Goal: Information Seeking & Learning: Learn about a topic

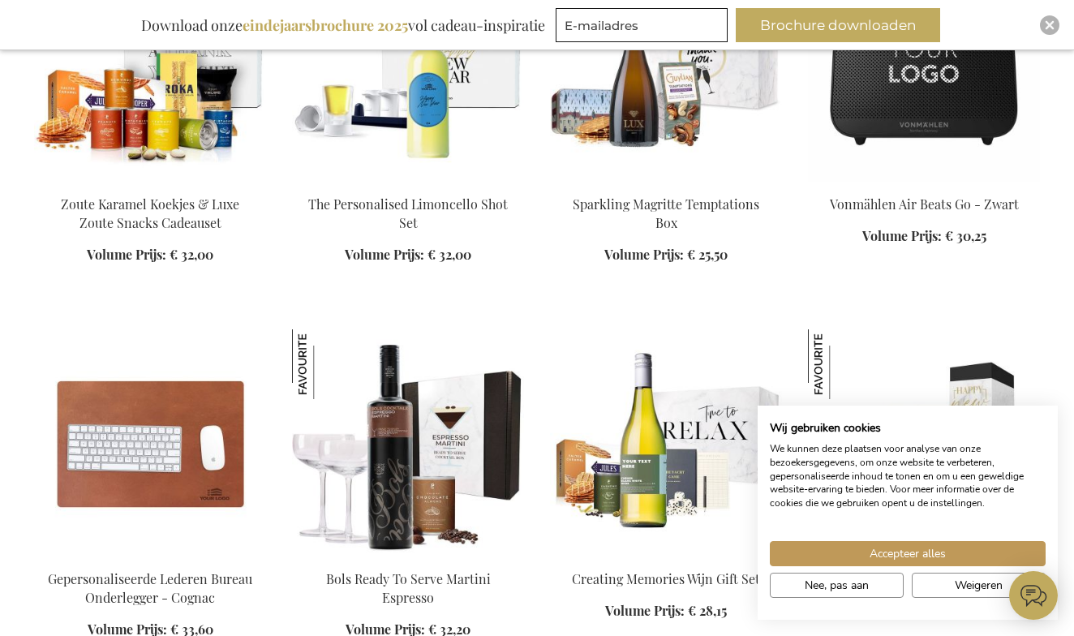
scroll to position [756, 0]
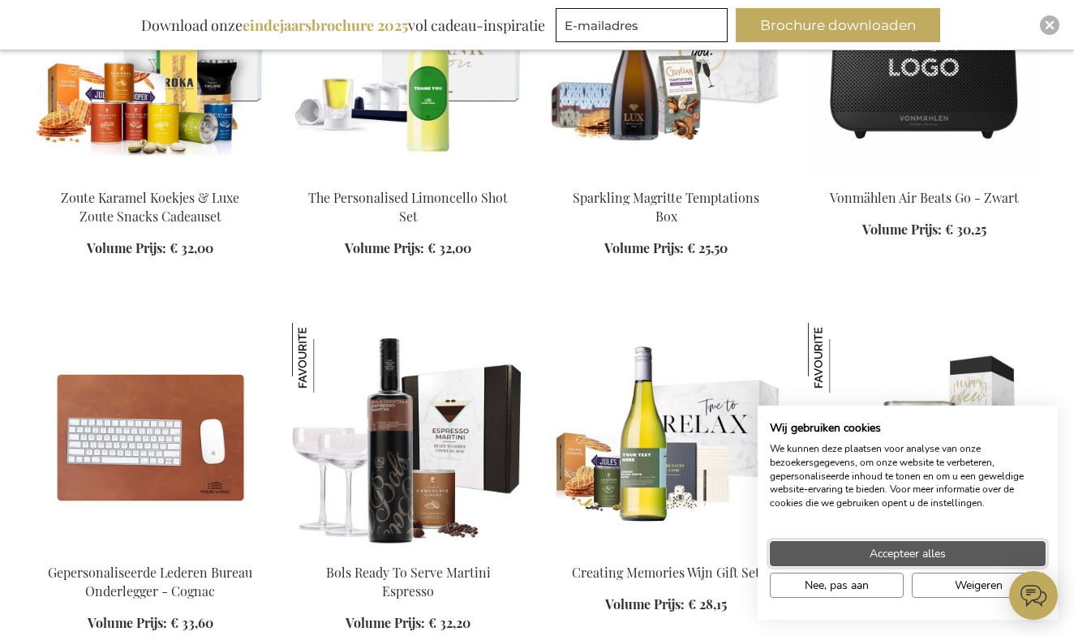
click at [907, 550] on span "Accepteer alles" at bounding box center [907, 553] width 76 height 17
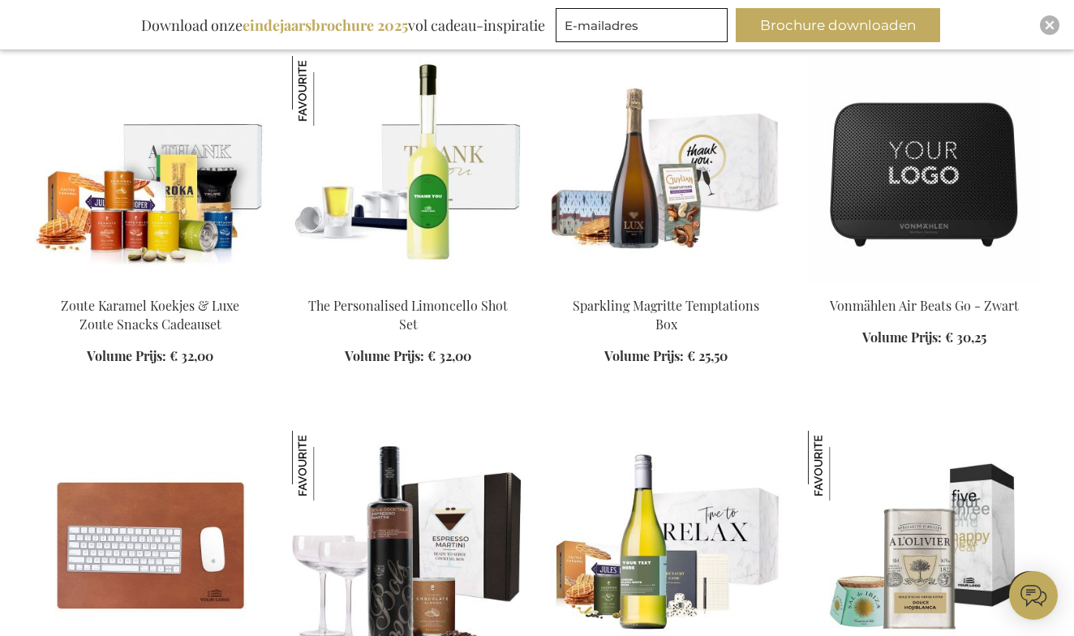
scroll to position [633, 0]
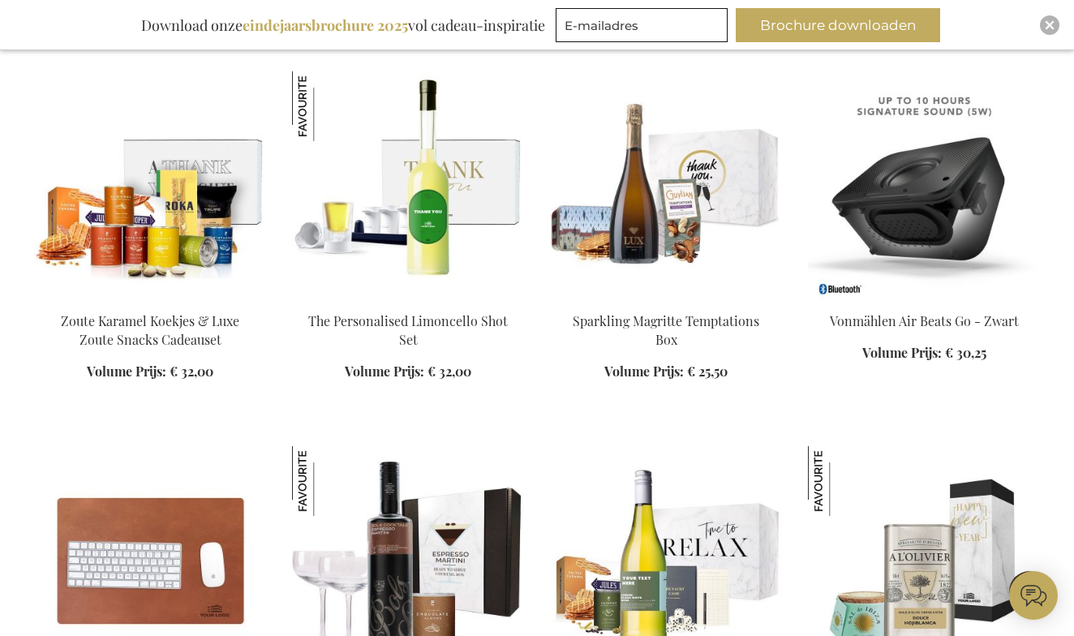
click at [920, 227] on img at bounding box center [924, 184] width 232 height 227
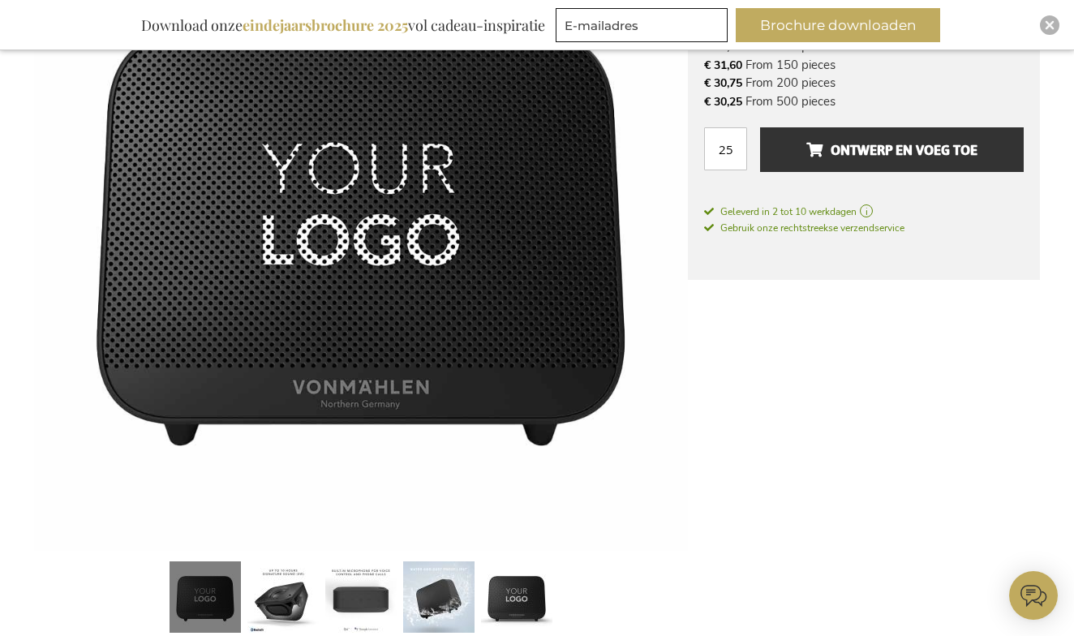
scroll to position [374, 0]
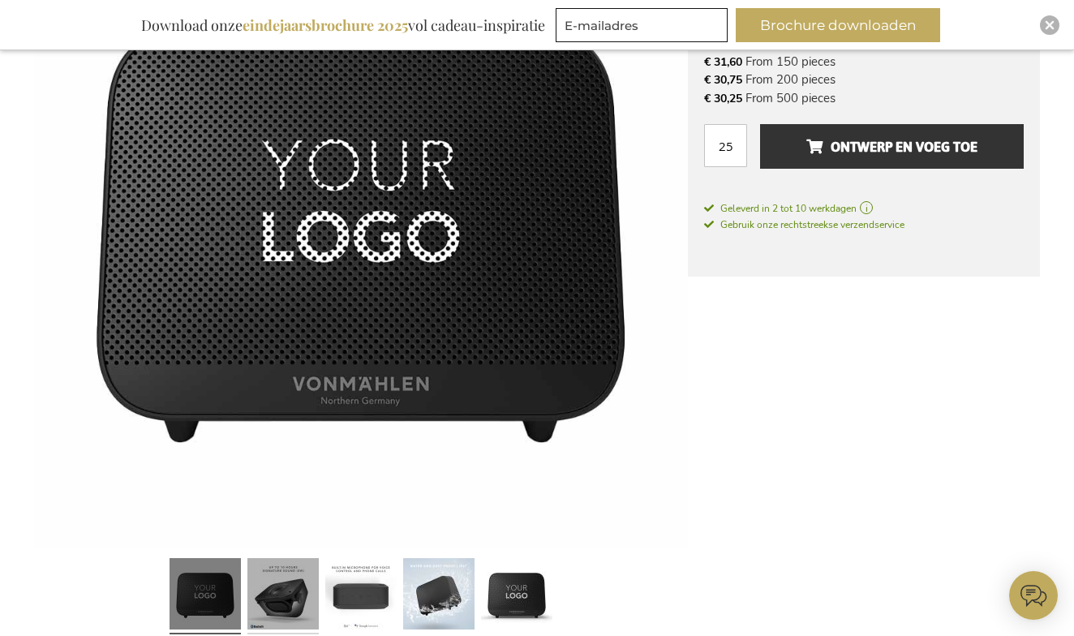
click at [284, 586] on link at bounding box center [282, 595] width 71 height 89
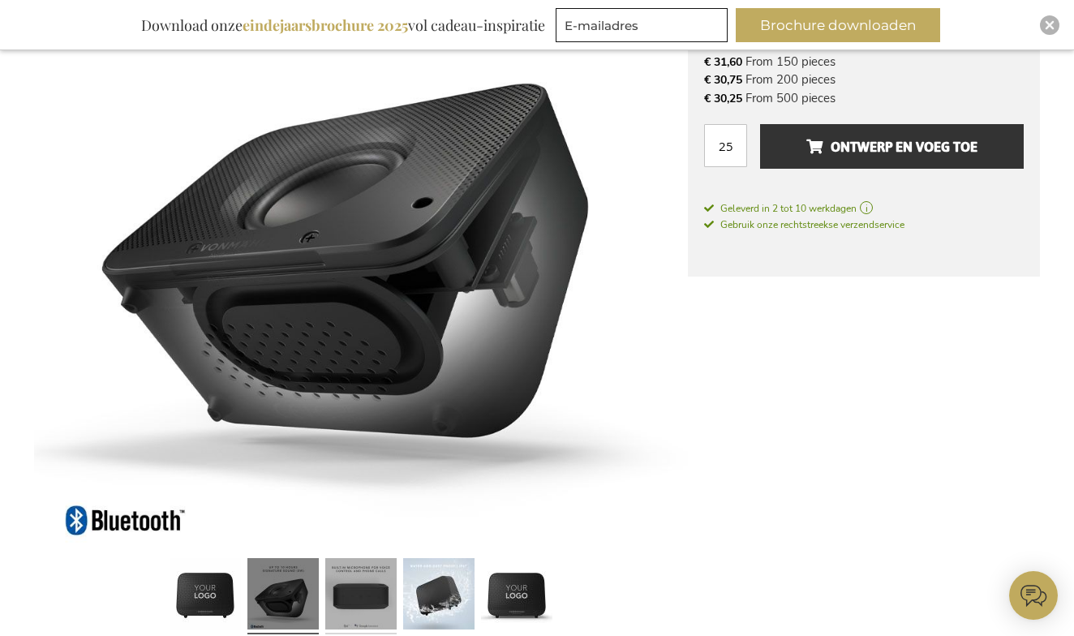
click at [366, 593] on link at bounding box center [360, 595] width 71 height 89
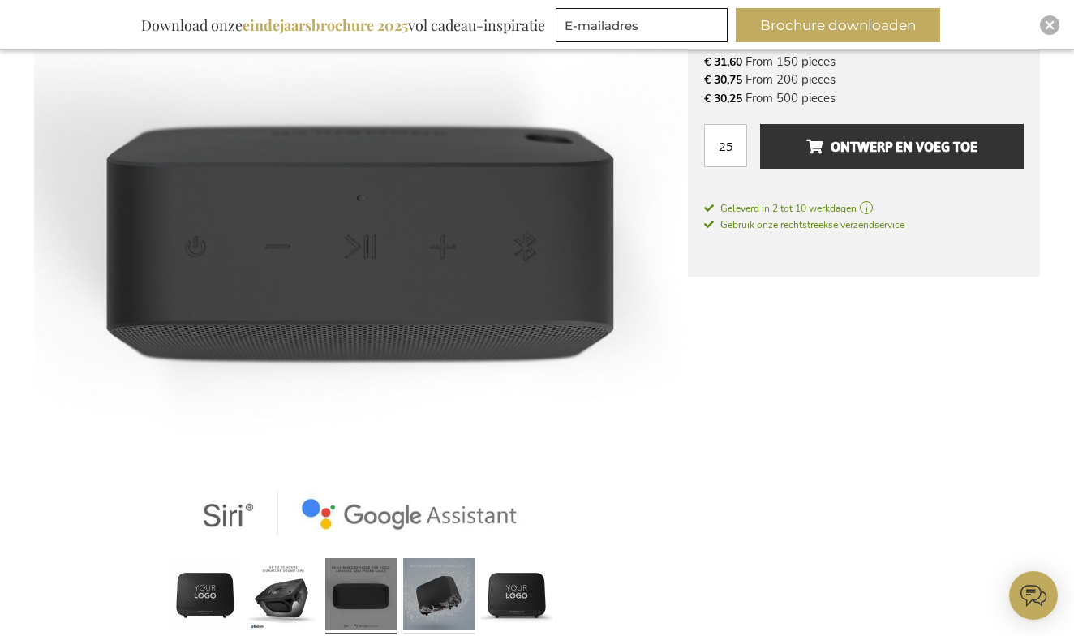
click at [439, 605] on link at bounding box center [438, 595] width 71 height 89
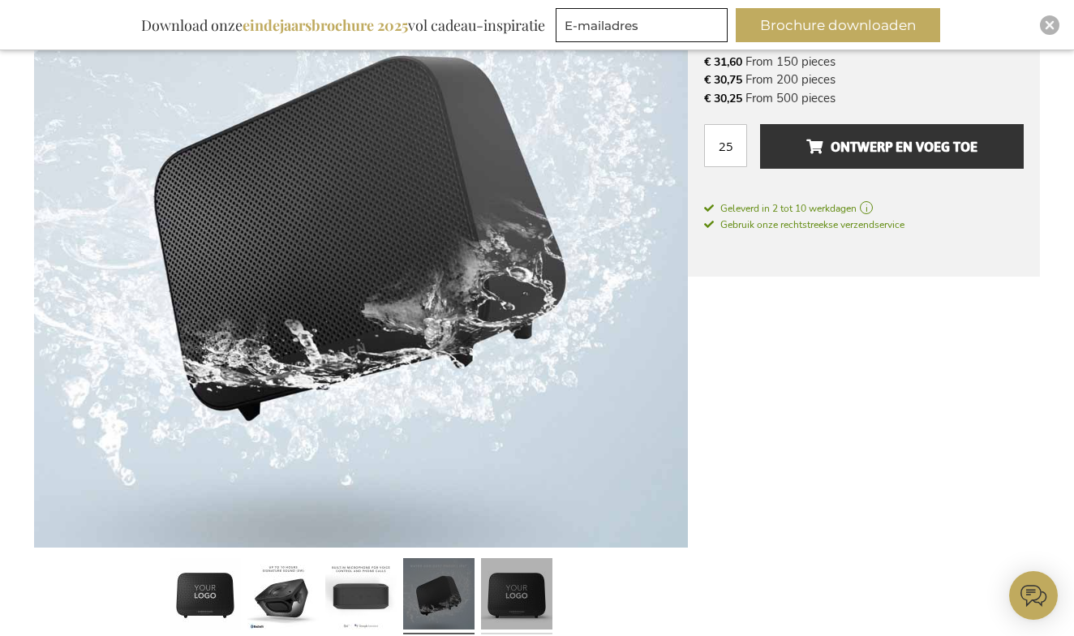
click at [517, 607] on link at bounding box center [516, 595] width 71 height 89
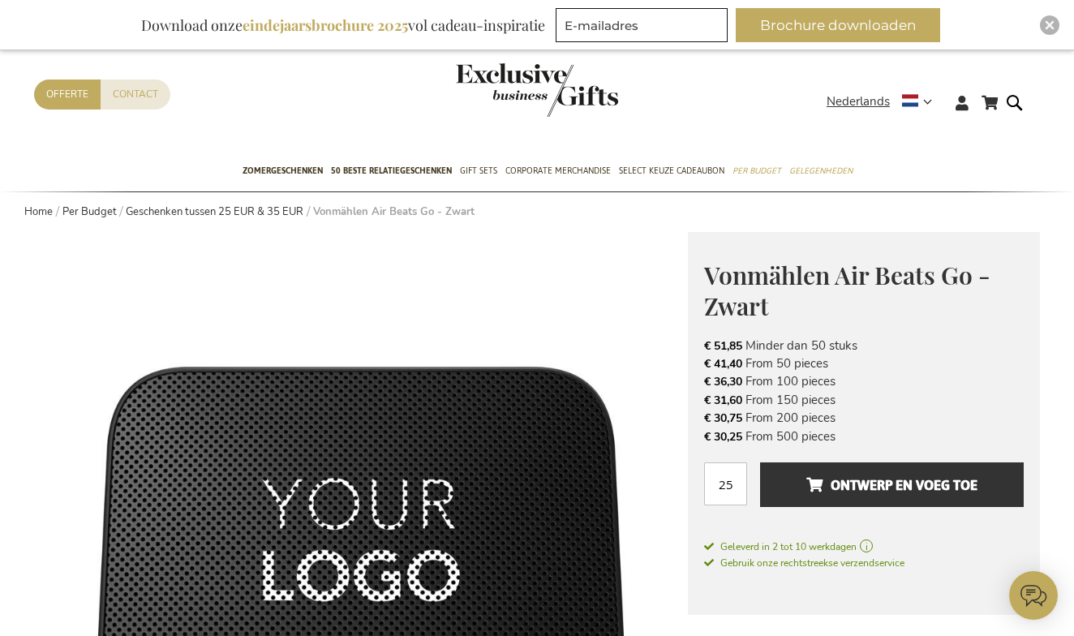
scroll to position [30, 0]
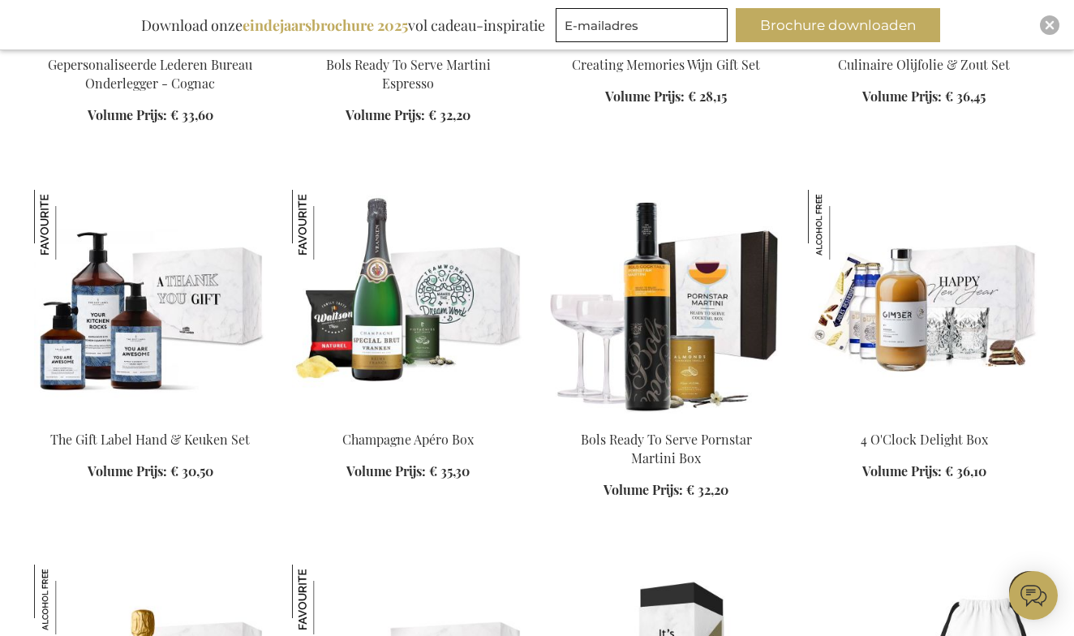
scroll to position [1266, 0]
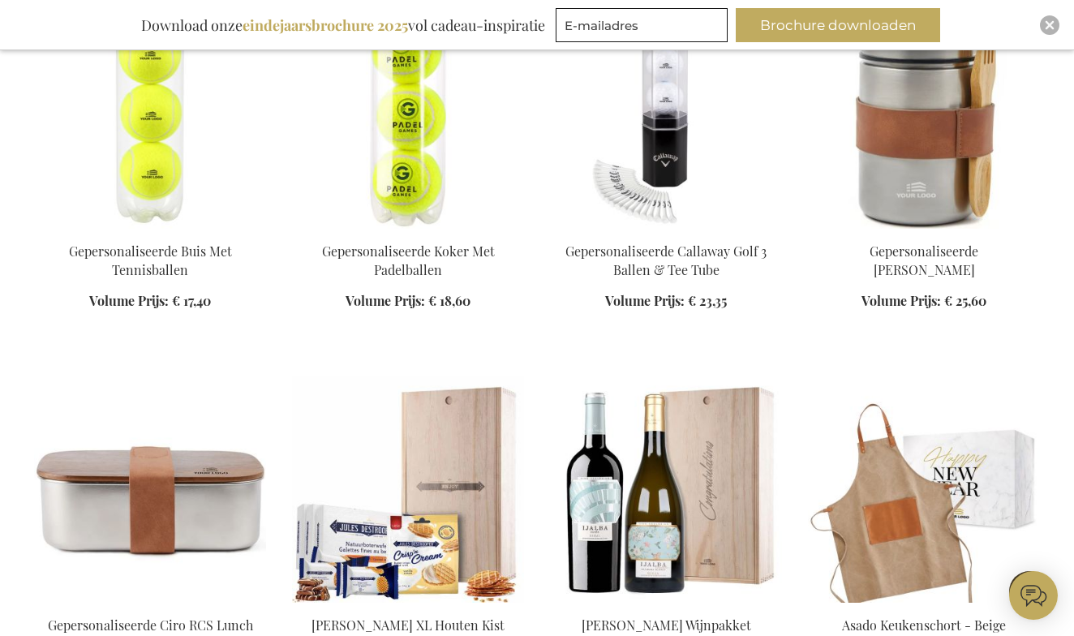
scroll to position [2576, 0]
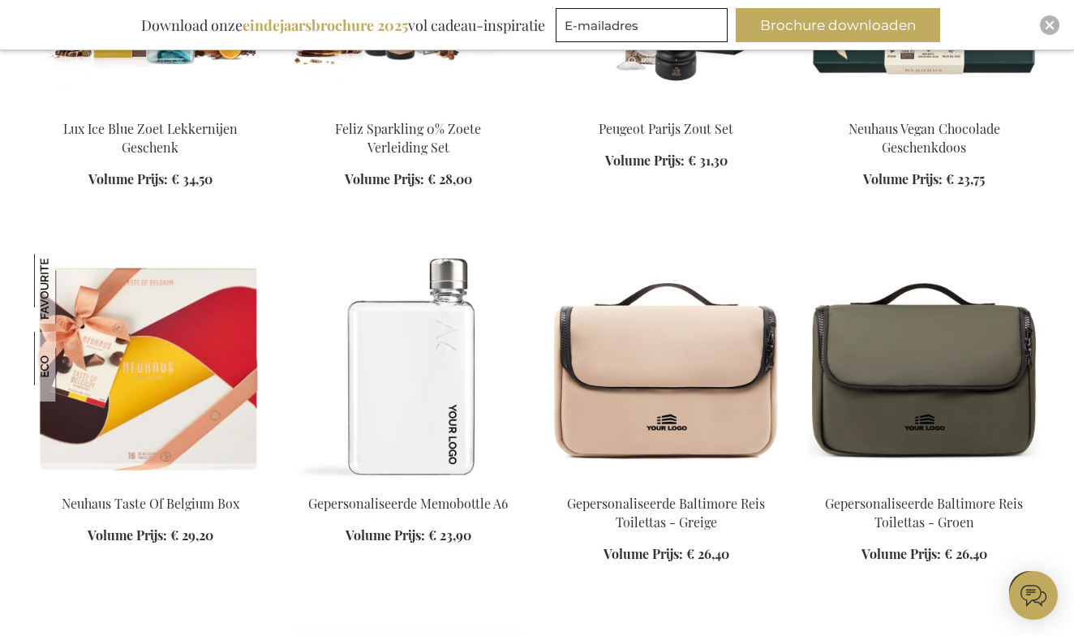
scroll to position [3450, 0]
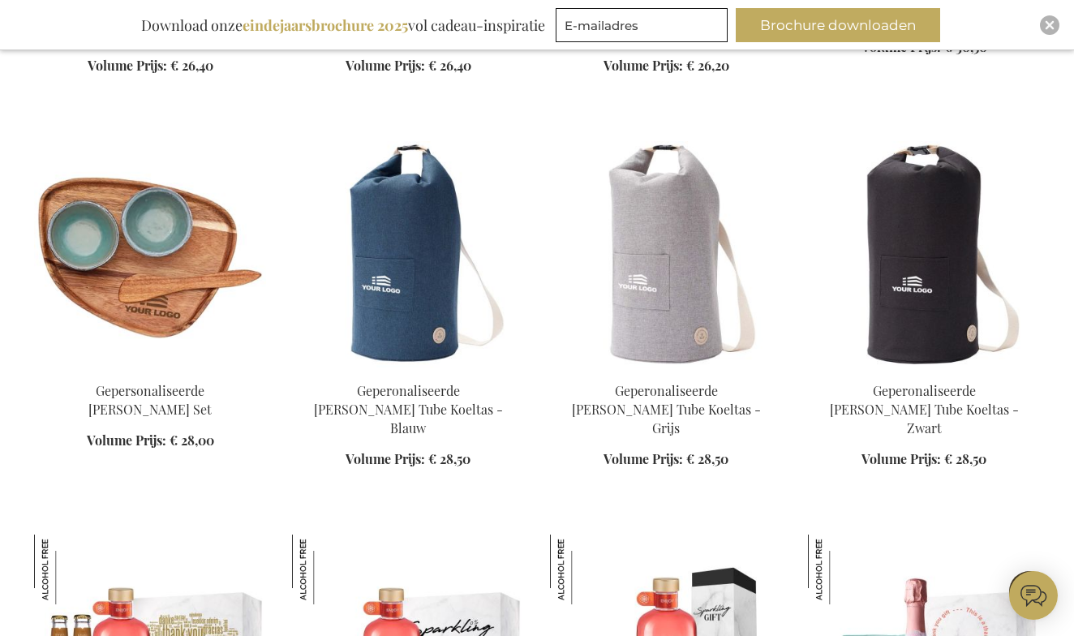
scroll to position [4316, 0]
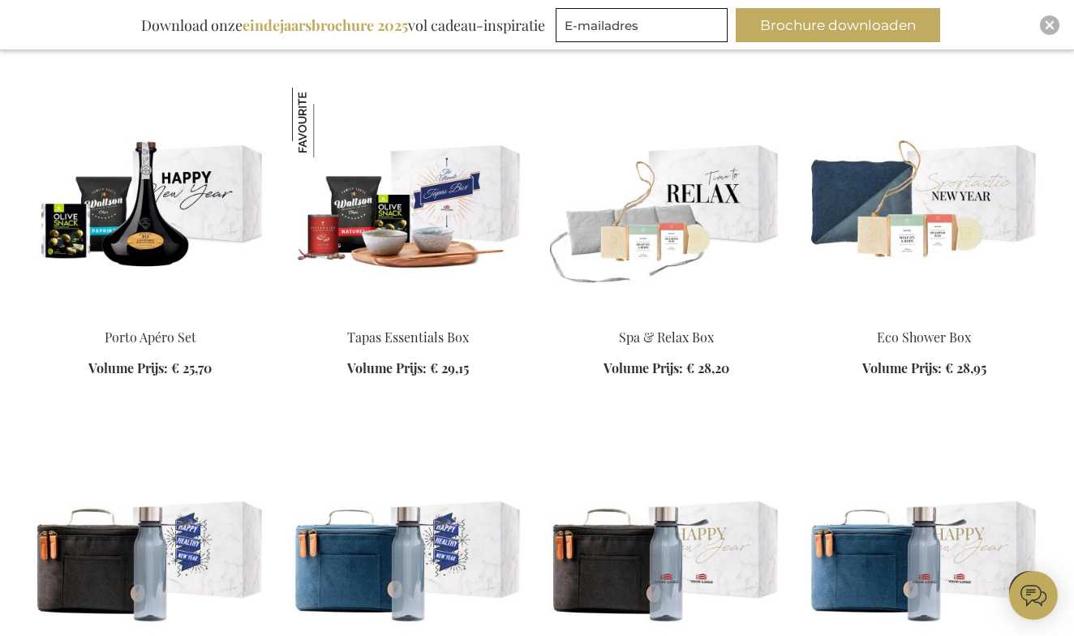
scroll to position [6265, 0]
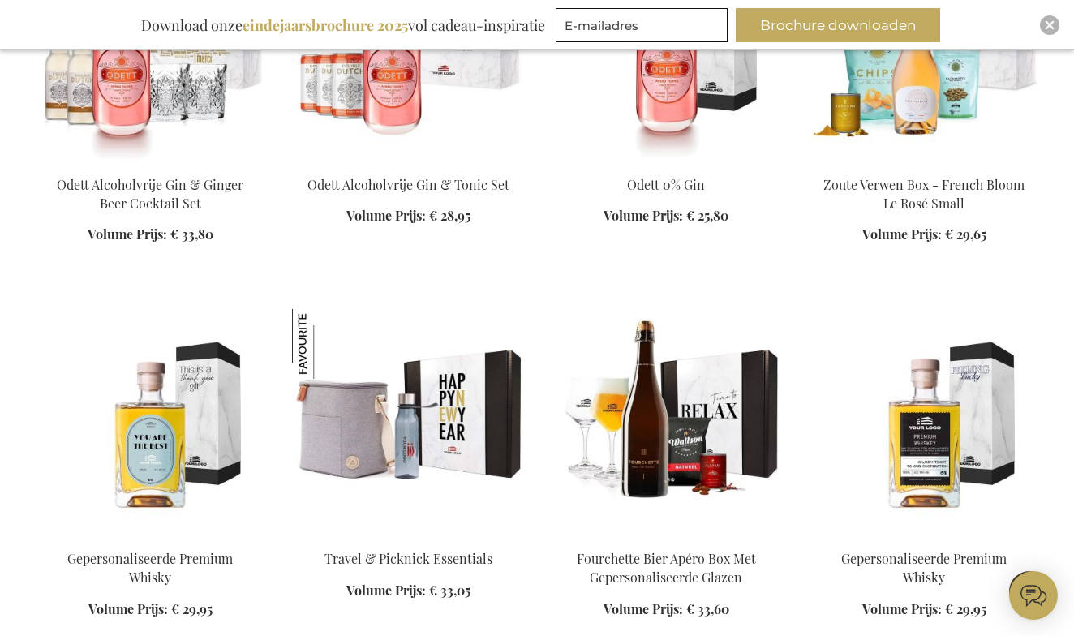
scroll to position [4836, 0]
